Goal: Find specific page/section: Find specific page/section

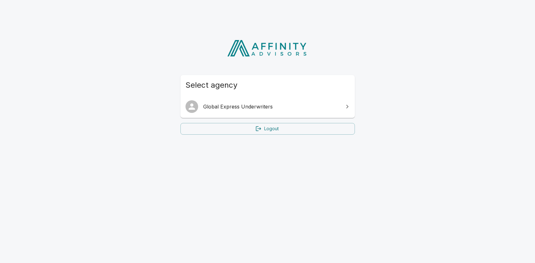
click at [264, 106] on span "Global Express Underwriters" at bounding box center [271, 107] width 136 height 8
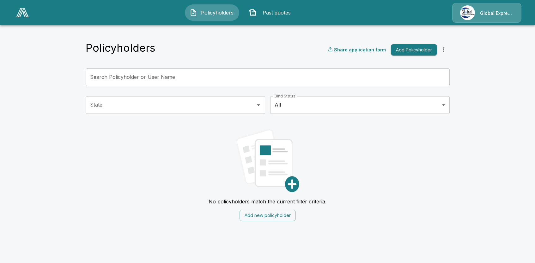
click at [276, 10] on span "Past quotes" at bounding box center [276, 13] width 35 height 8
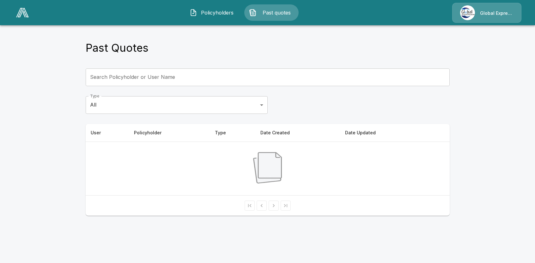
click at [481, 13] on div "Global Express Underwriters" at bounding box center [486, 13] width 69 height 20
